Goal: Task Accomplishment & Management: Complete application form

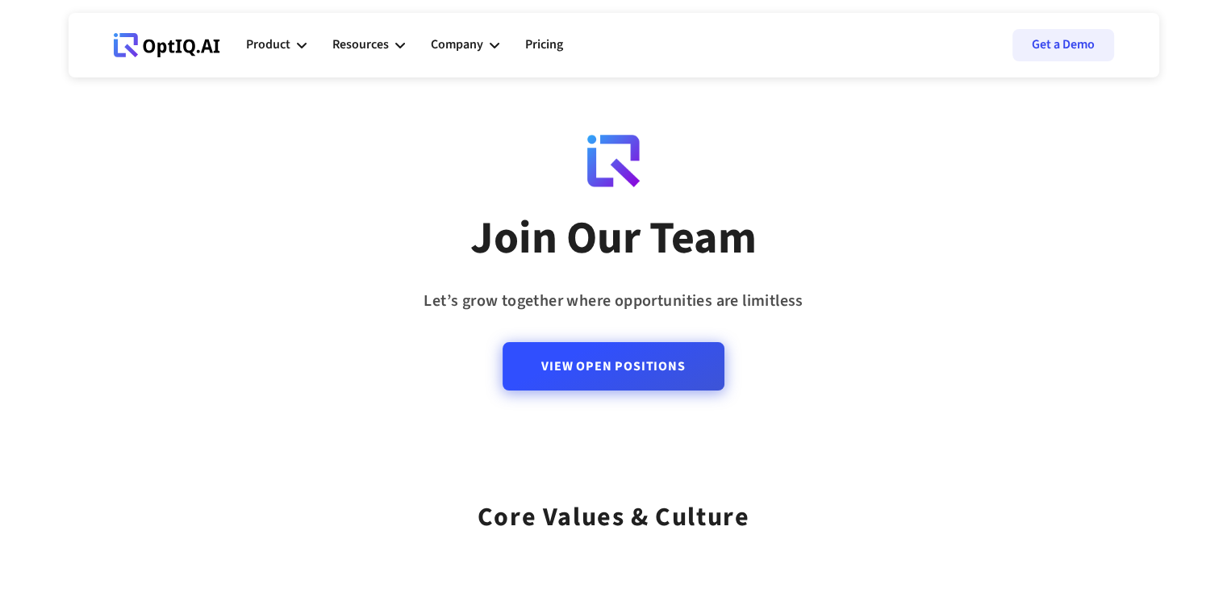
click at [645, 382] on link "View Open Positions" at bounding box center [613, 366] width 221 height 48
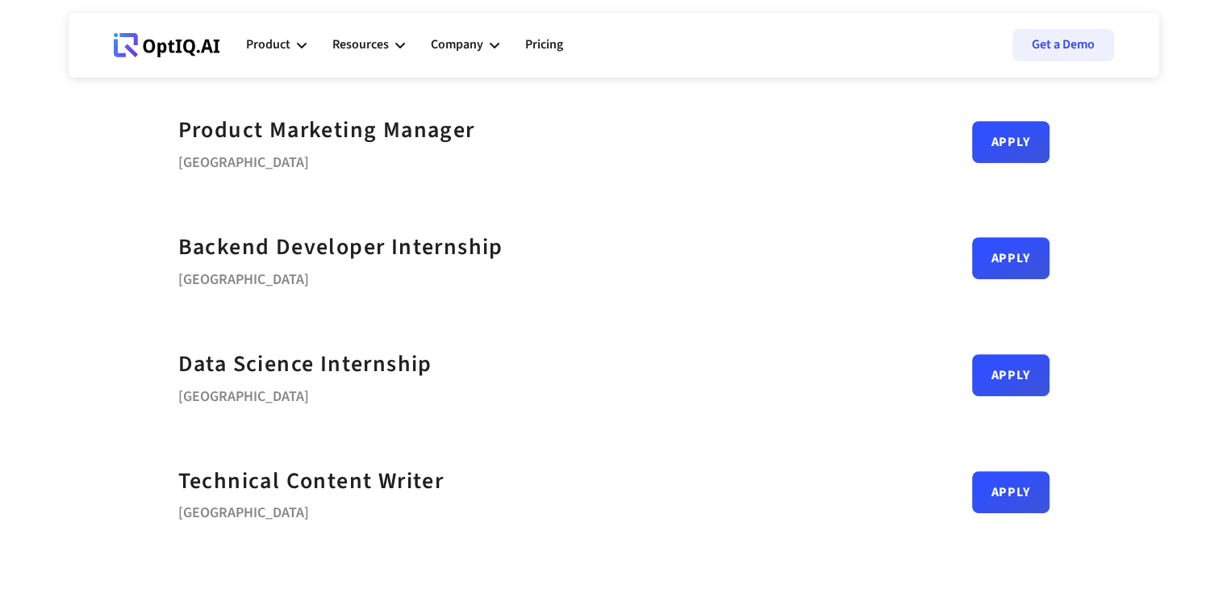
scroll to position [645, 0]
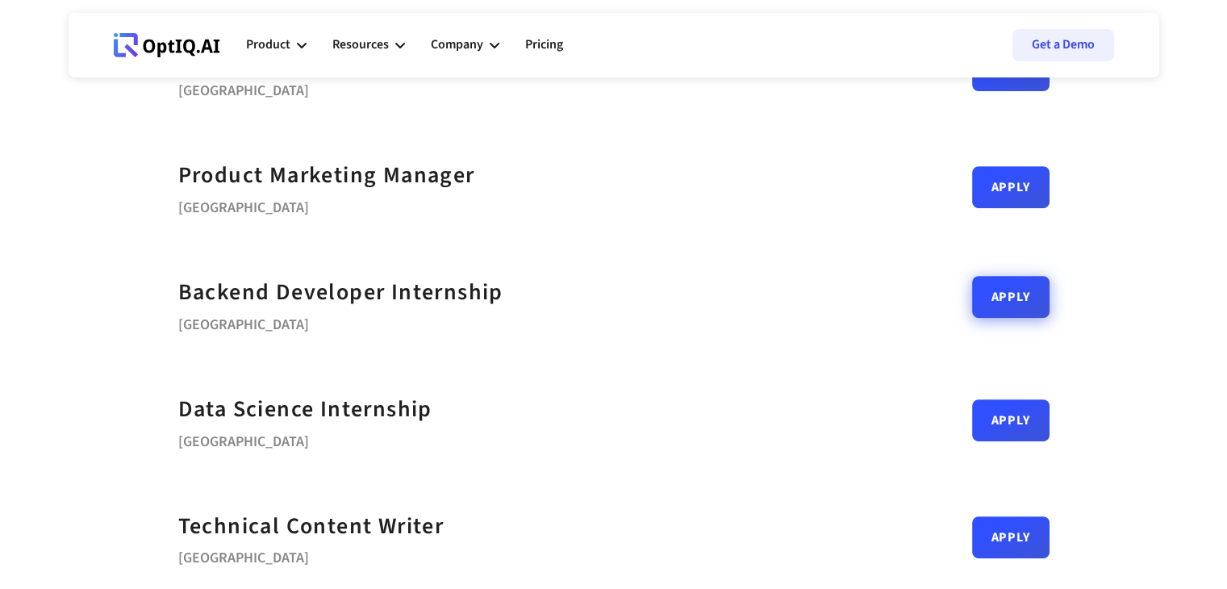
click at [1001, 299] on link "Apply" at bounding box center [1010, 297] width 77 height 42
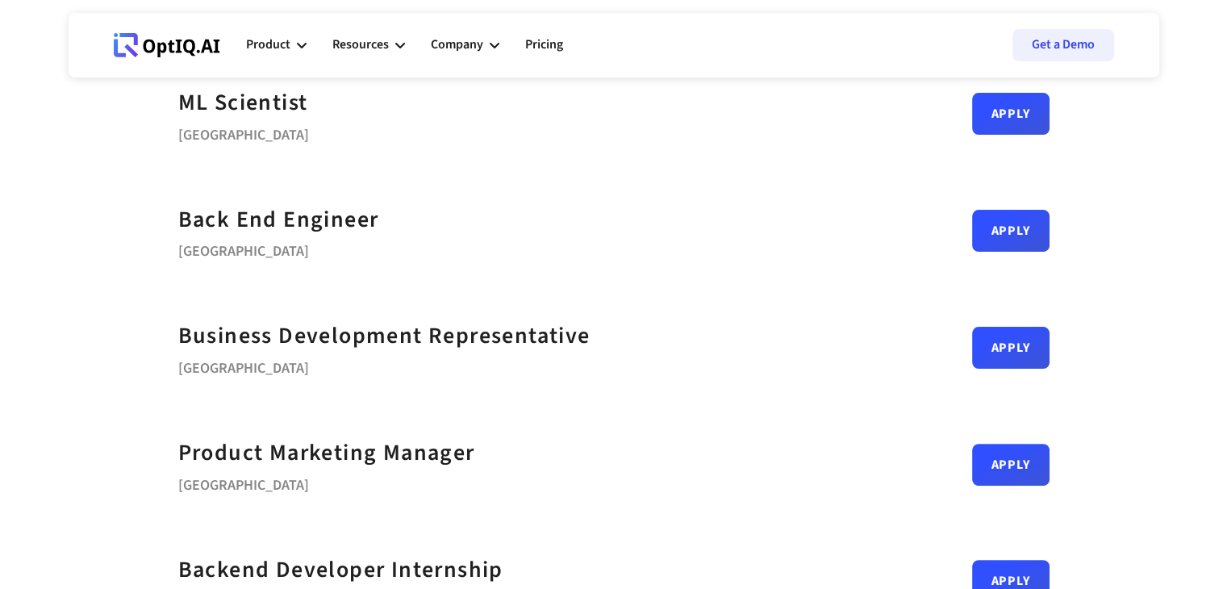
scroll to position [323, 0]
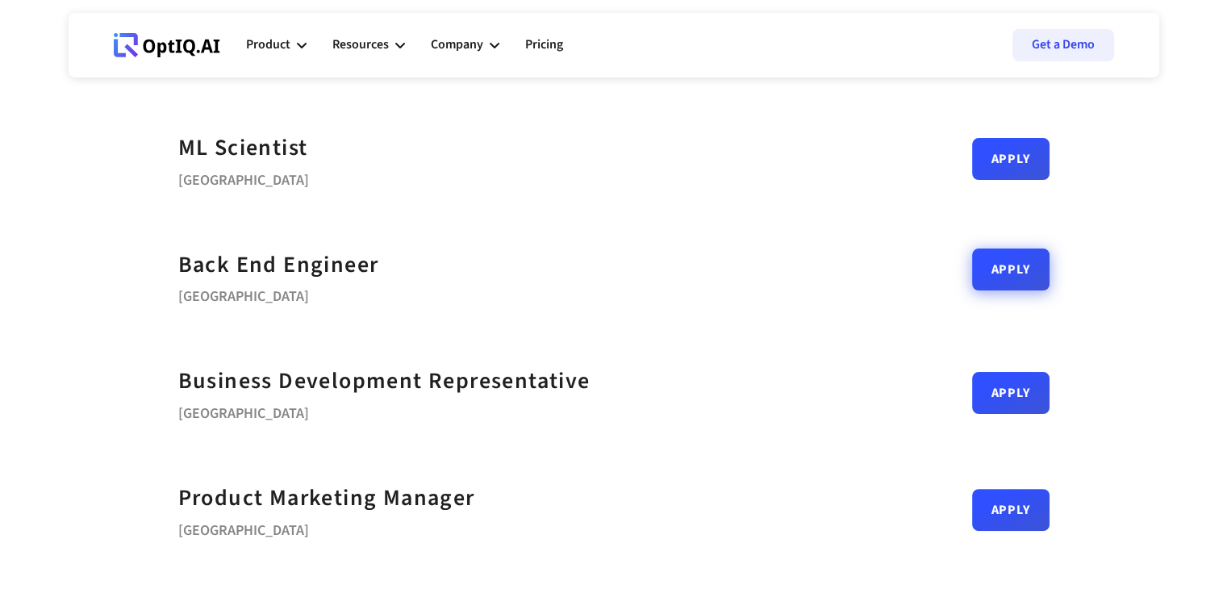
click at [1029, 277] on link "Apply" at bounding box center [1010, 269] width 77 height 42
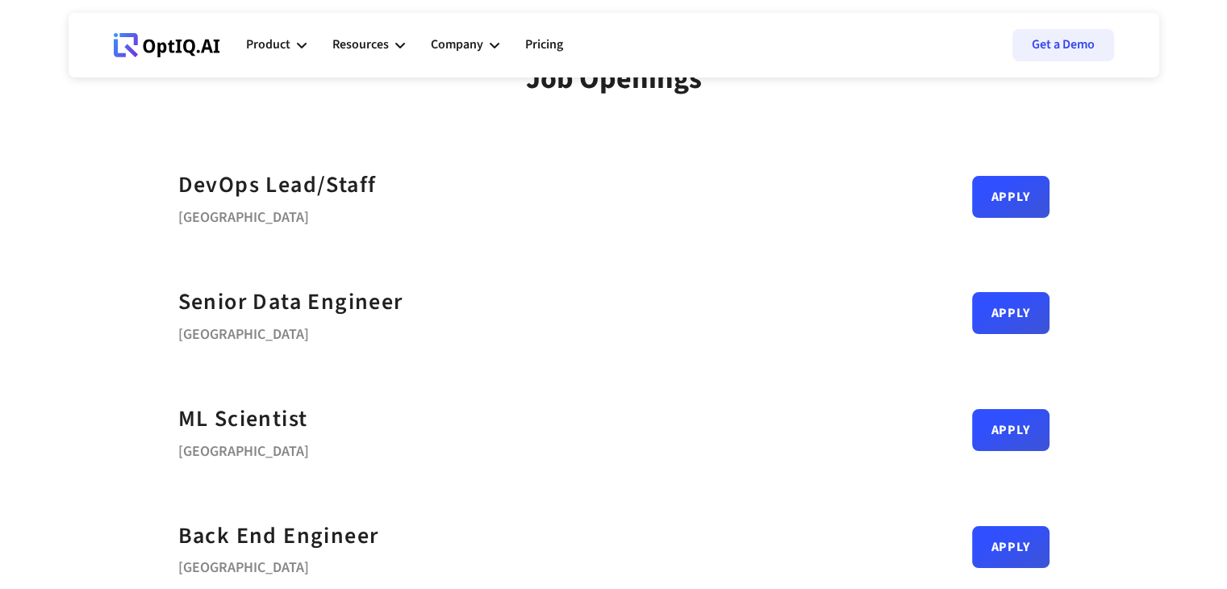
scroll to position [0, 0]
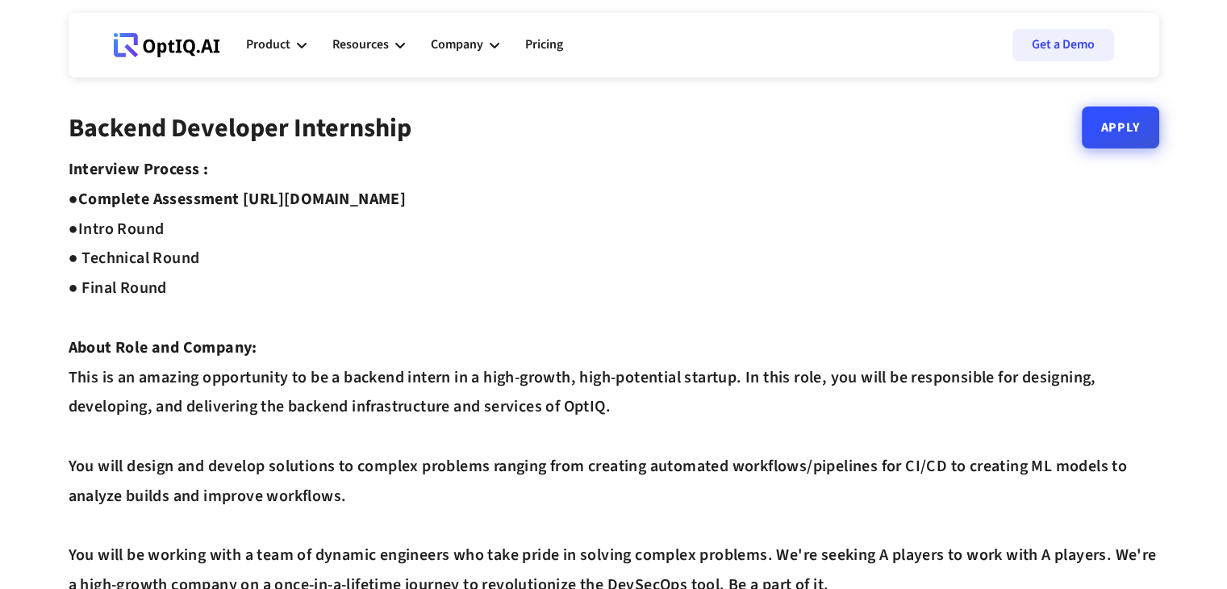
click at [1129, 136] on link "Apply" at bounding box center [1120, 127] width 77 height 42
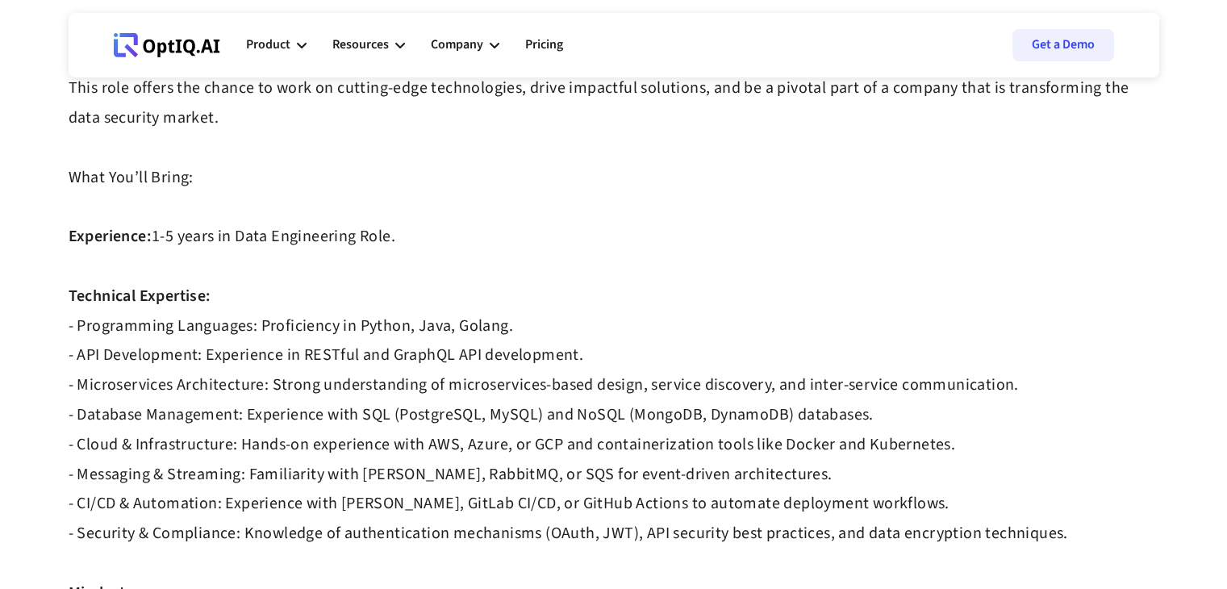
scroll to position [753, 0]
